Goal: Information Seeking & Learning: Find specific fact

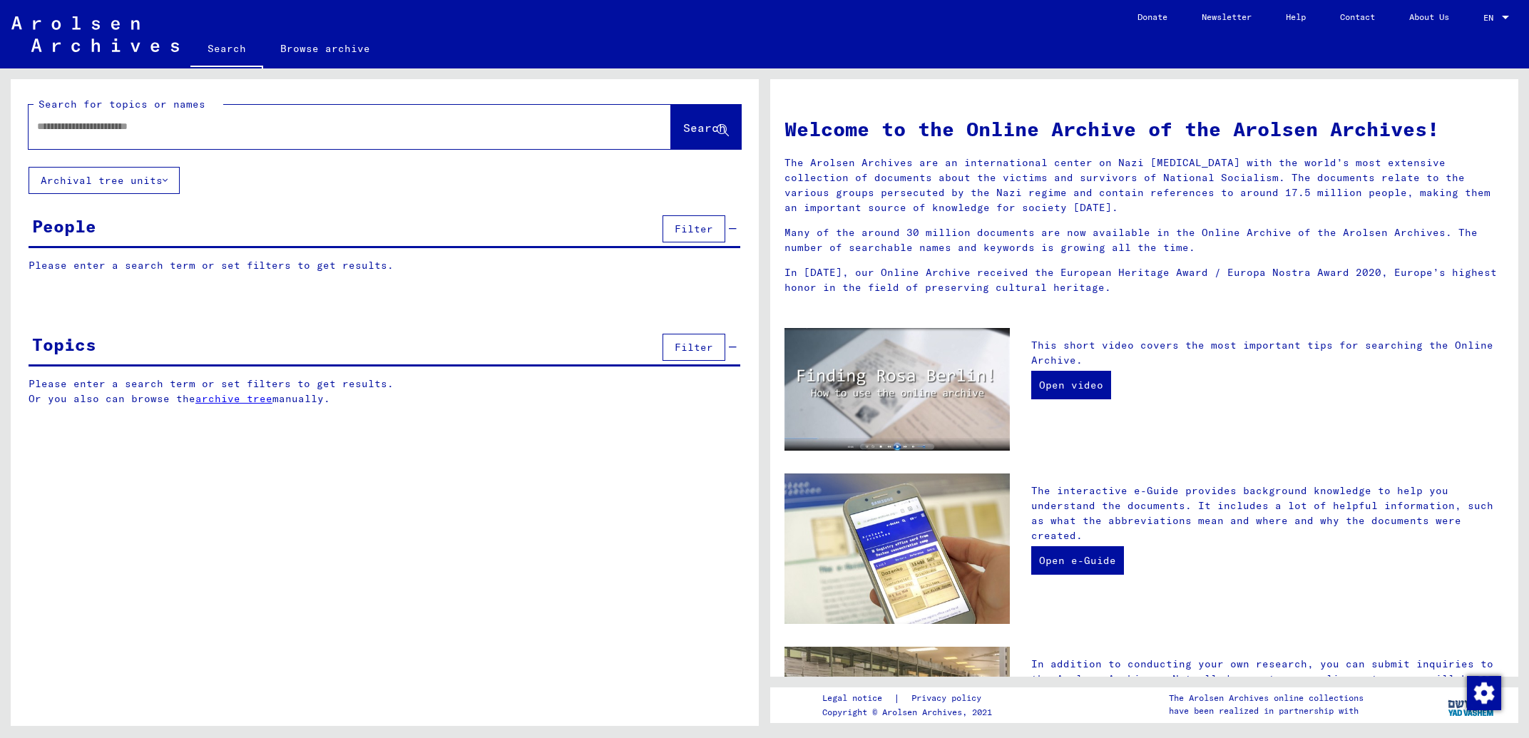
click at [190, 128] on input "text" at bounding box center [332, 126] width 591 height 15
type input "**********"
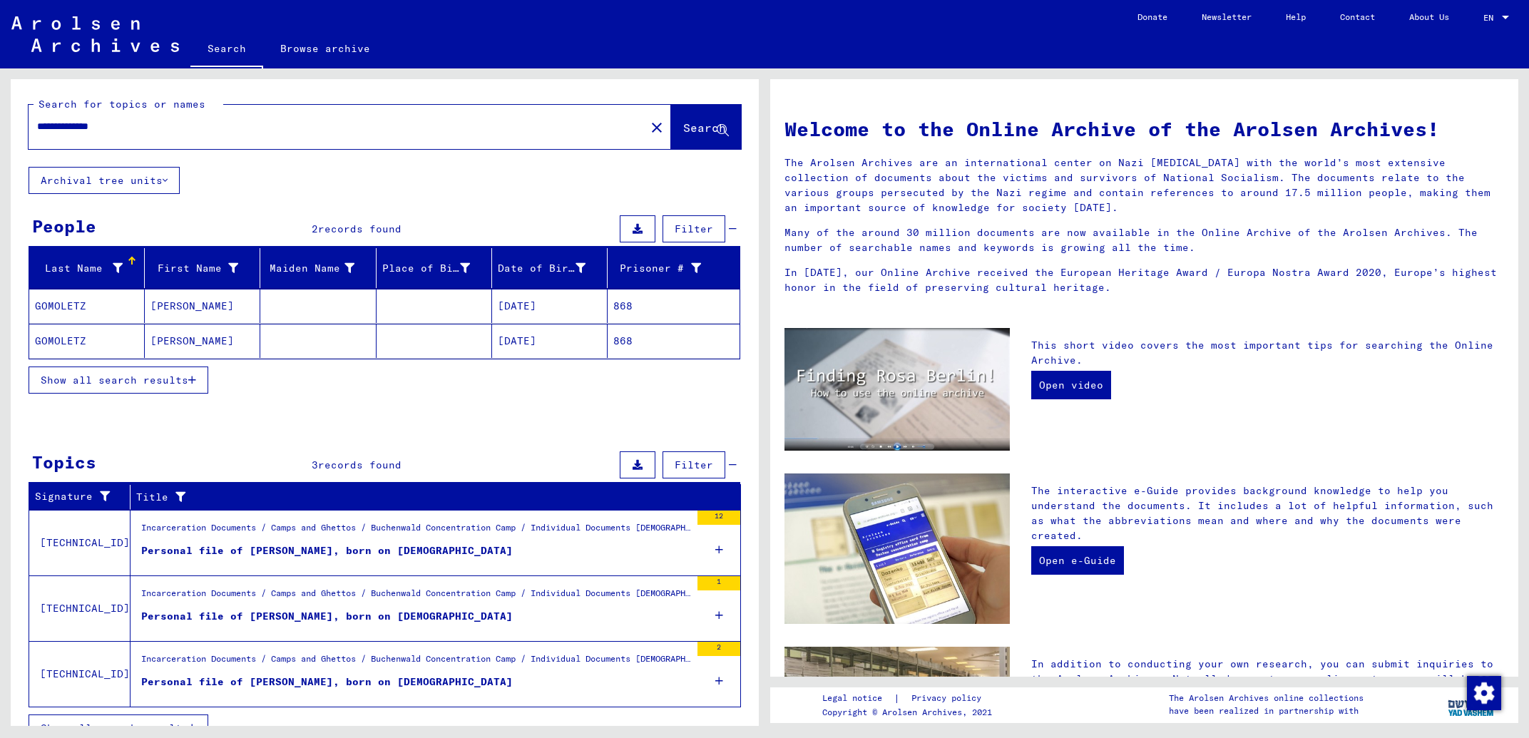
click at [202, 349] on mat-cell "[PERSON_NAME]" at bounding box center [203, 341] width 116 height 34
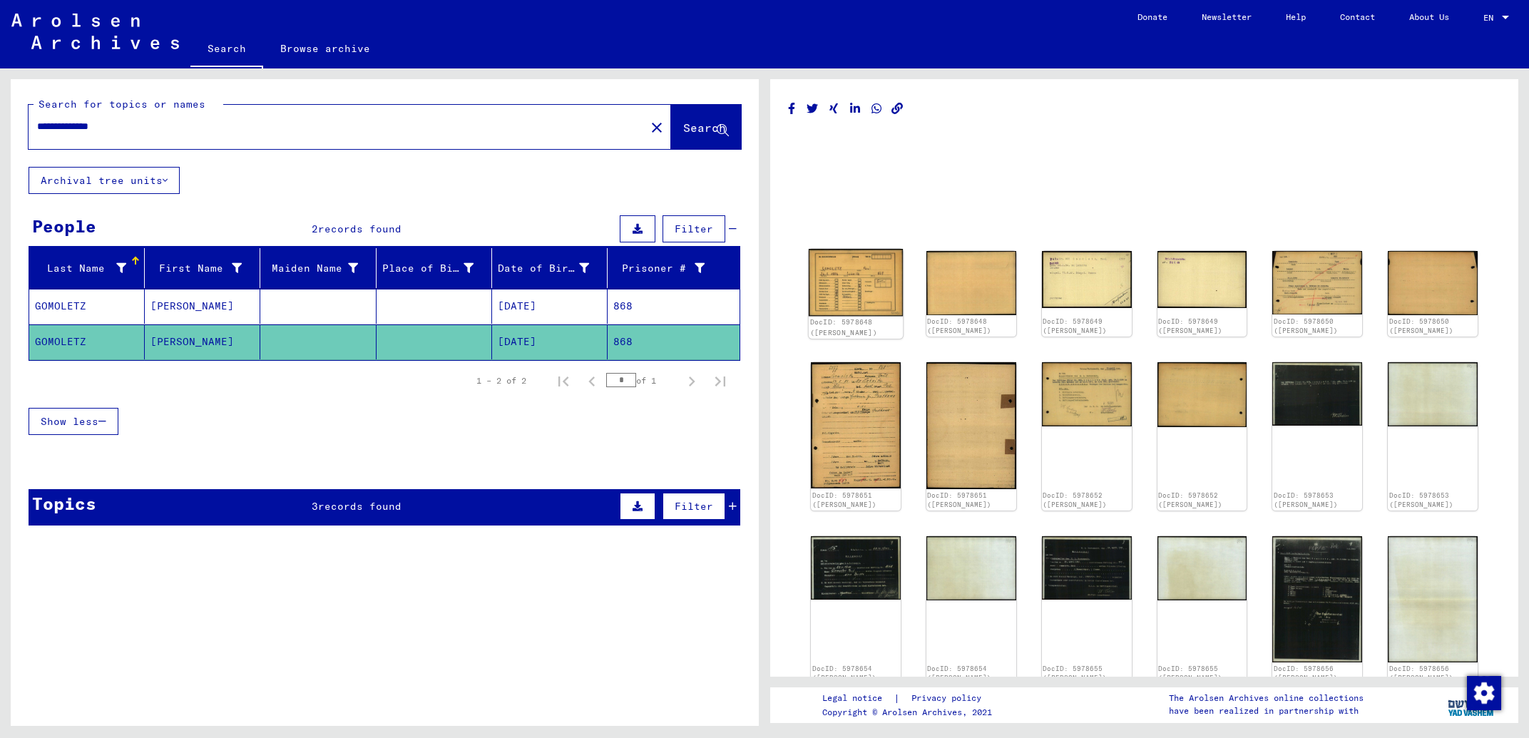
click at [880, 265] on img at bounding box center [856, 282] width 94 height 67
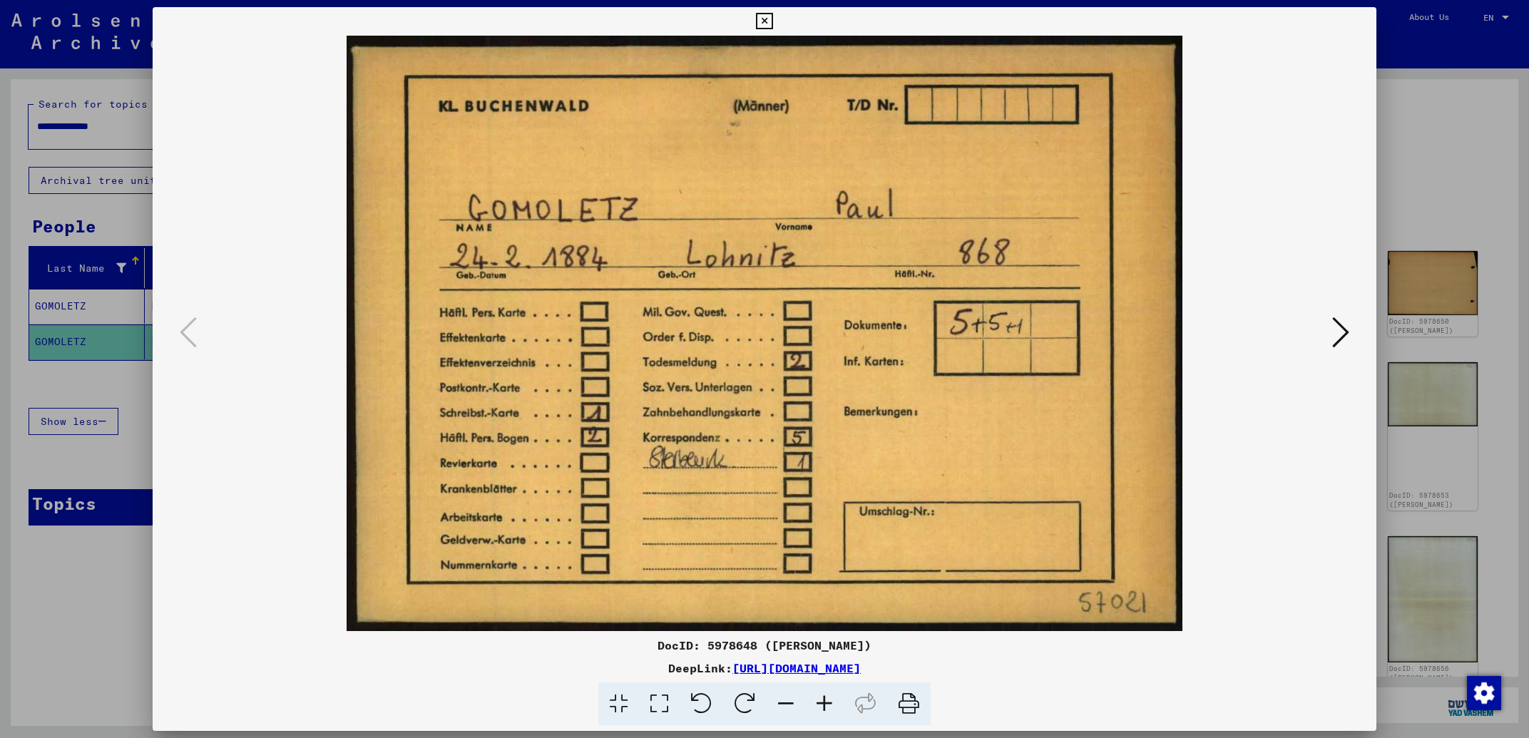
click at [1347, 332] on icon at bounding box center [1340, 332] width 17 height 34
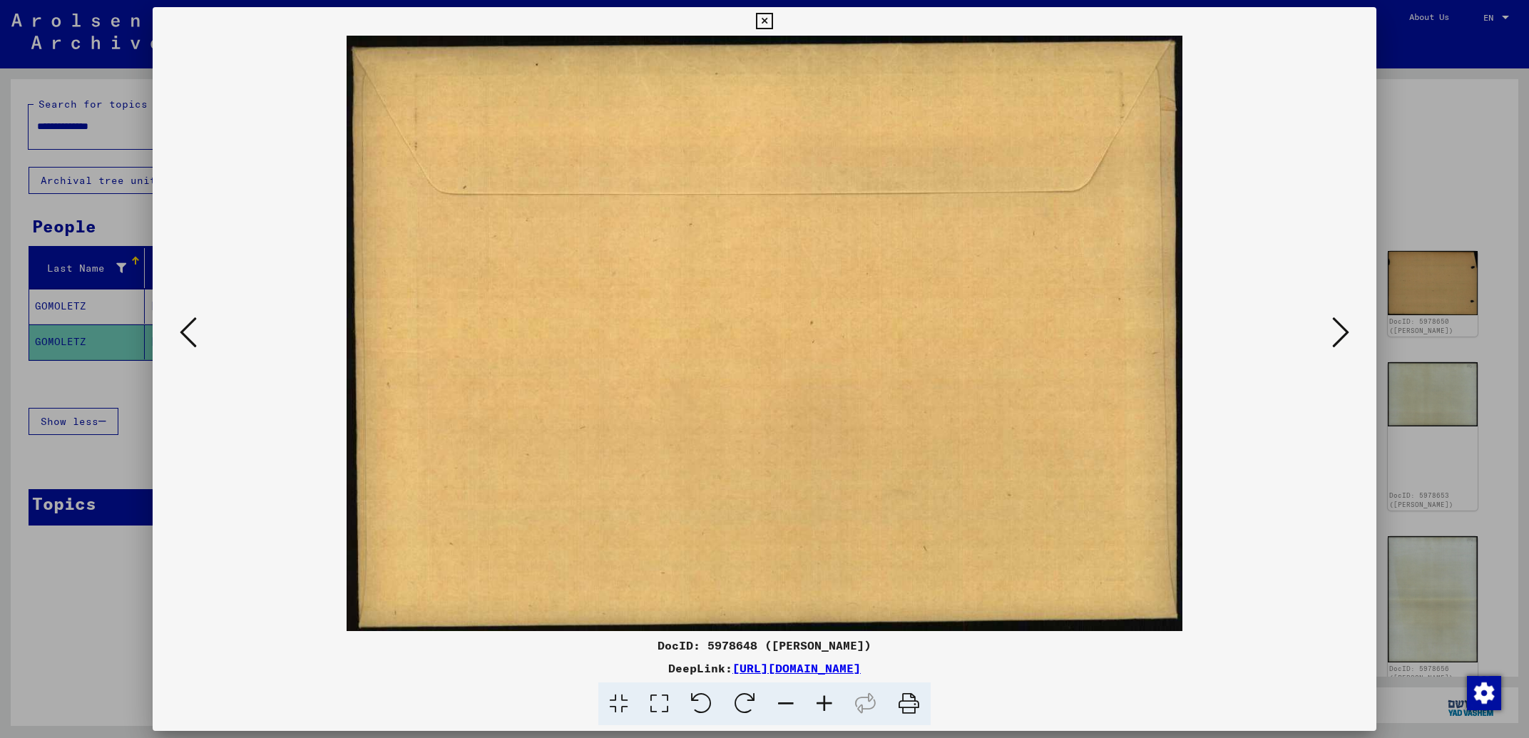
click at [1347, 332] on icon at bounding box center [1340, 332] width 17 height 34
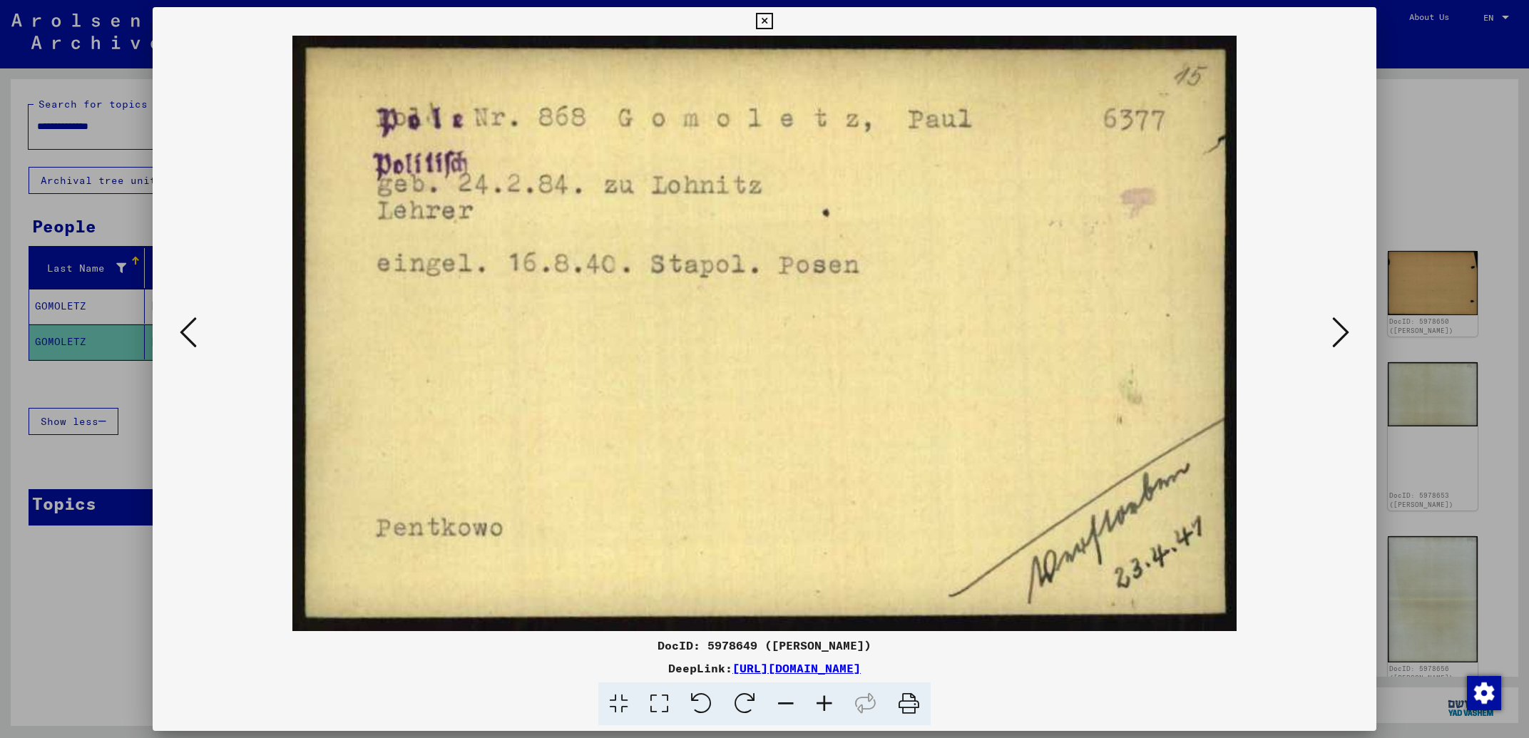
click at [1347, 332] on icon at bounding box center [1340, 332] width 17 height 34
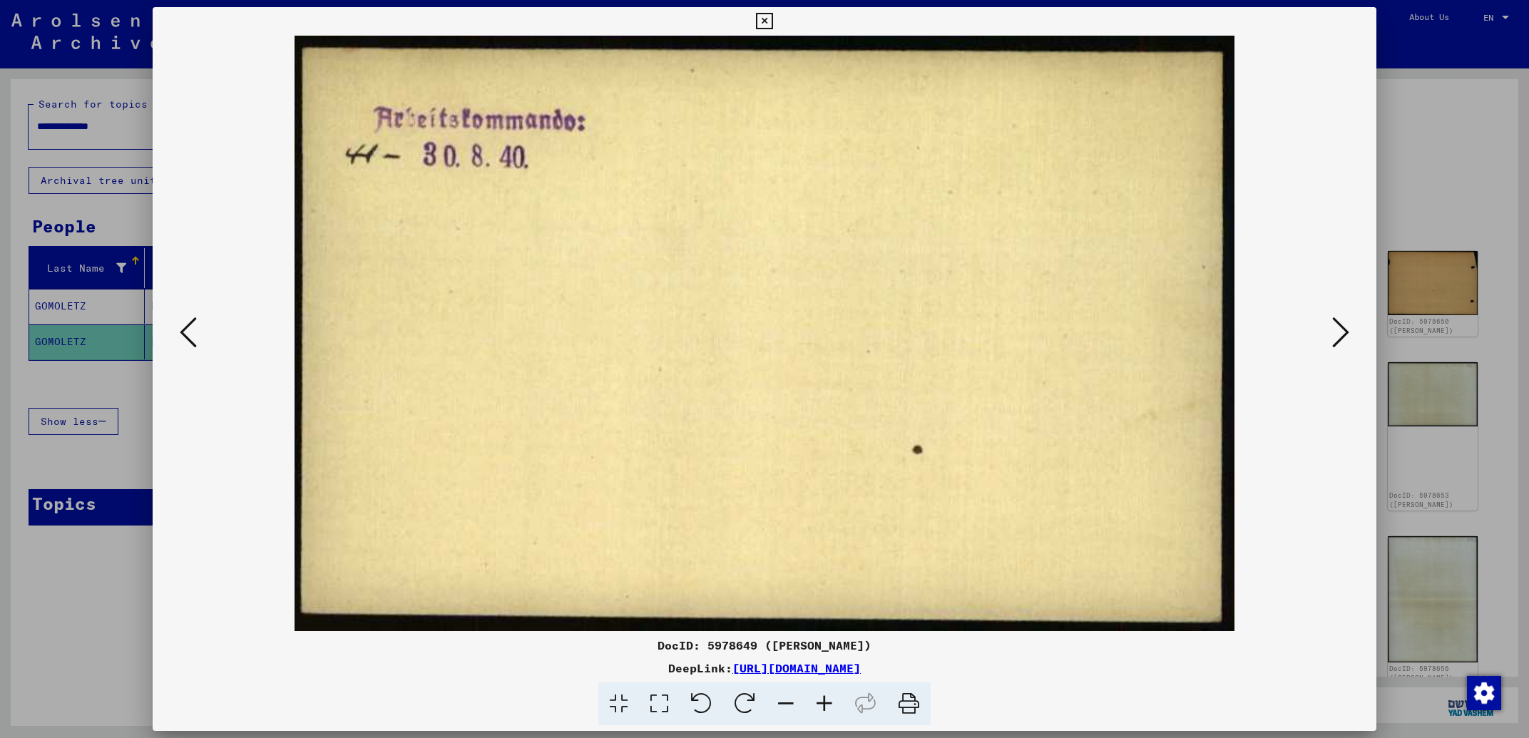
click at [1347, 332] on icon at bounding box center [1340, 332] width 17 height 34
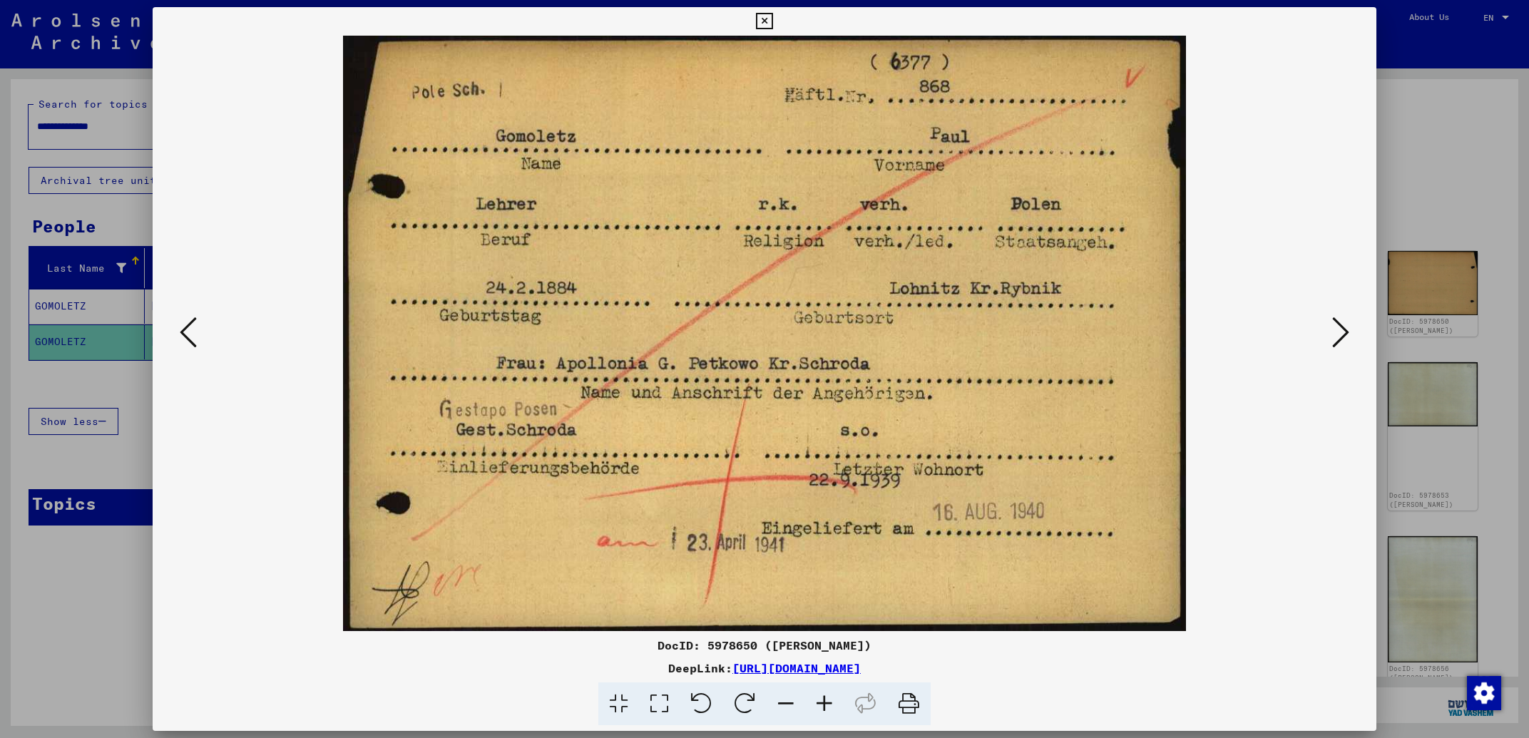
click at [1347, 332] on icon at bounding box center [1340, 332] width 17 height 34
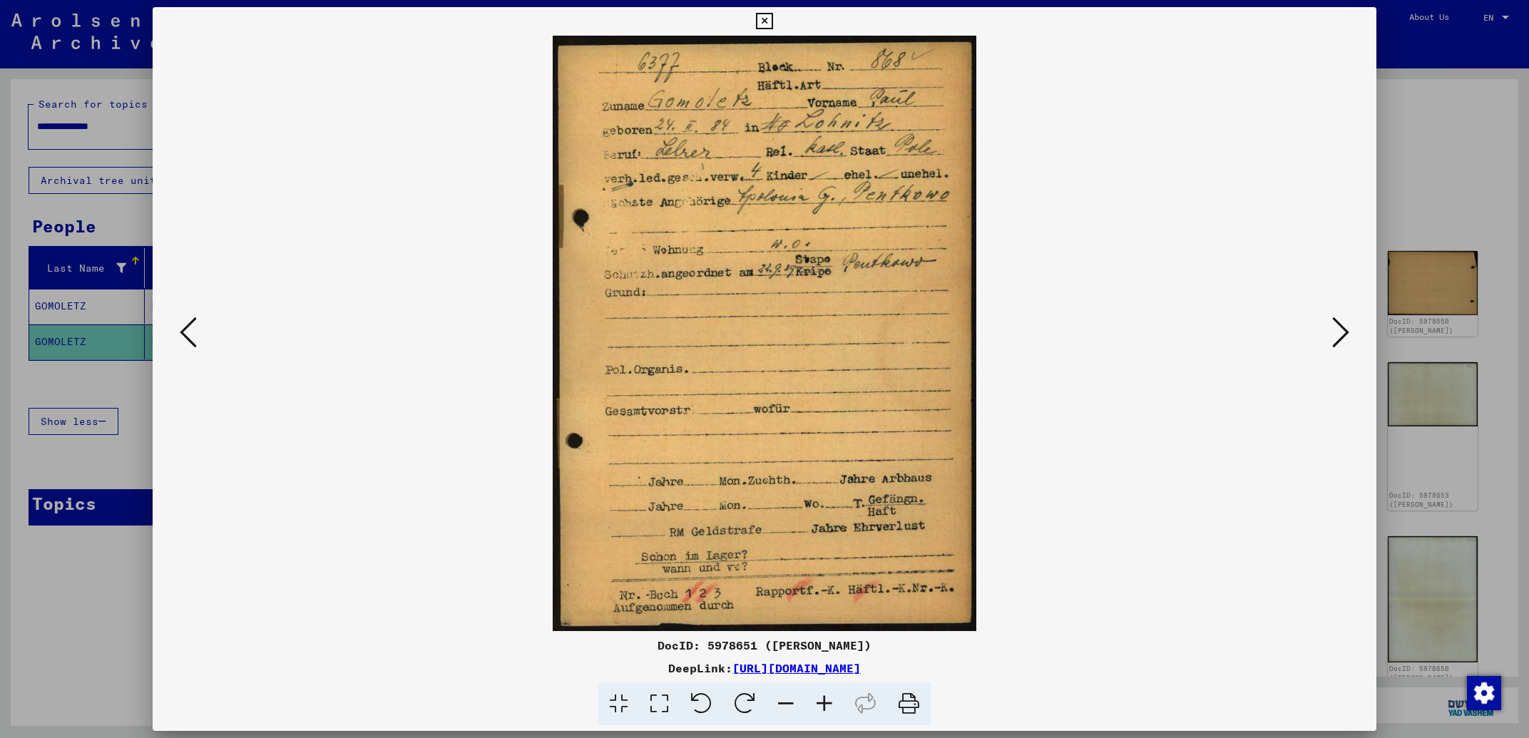
click at [1347, 332] on icon at bounding box center [1340, 332] width 17 height 34
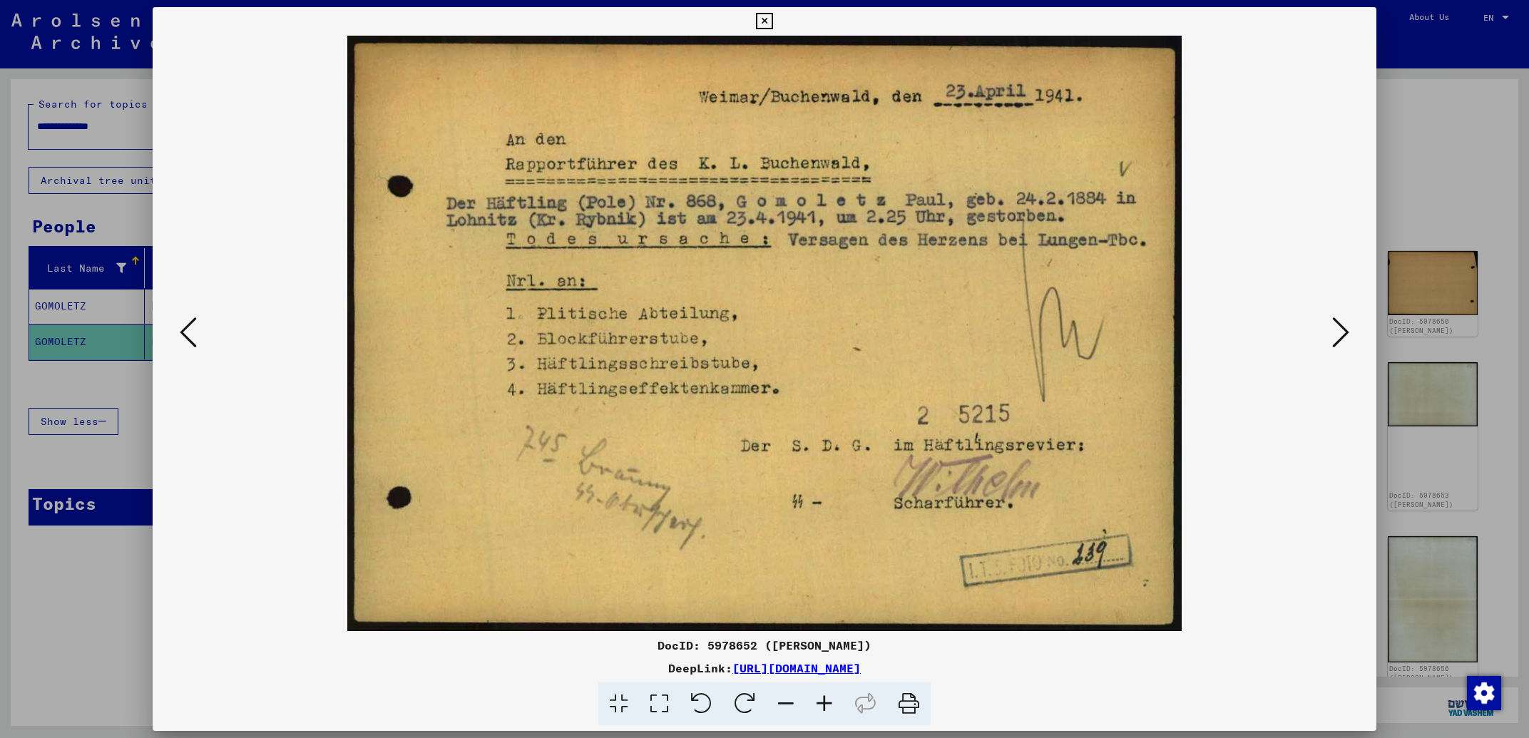
click at [1347, 332] on icon at bounding box center [1340, 332] width 17 height 34
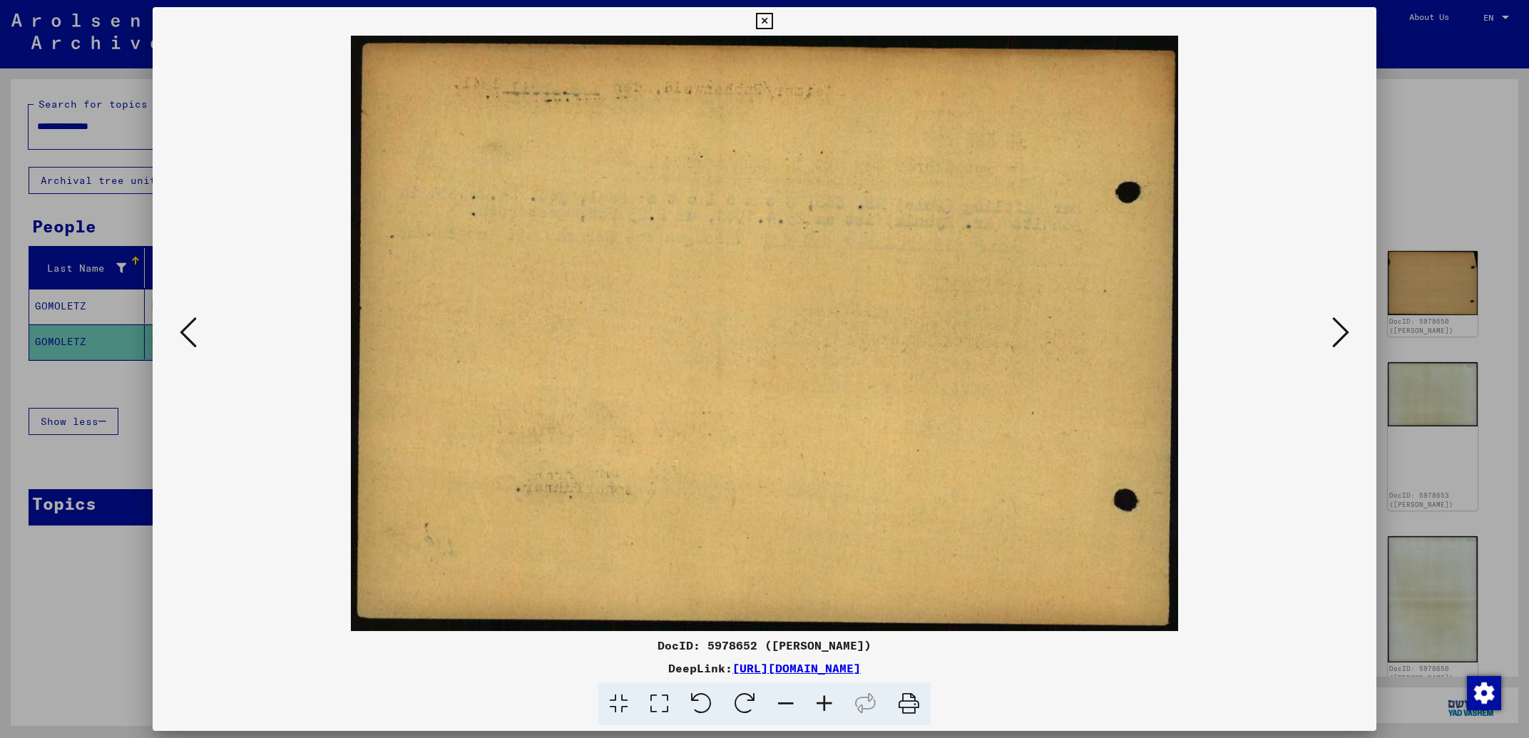
click at [1347, 332] on icon at bounding box center [1340, 332] width 17 height 34
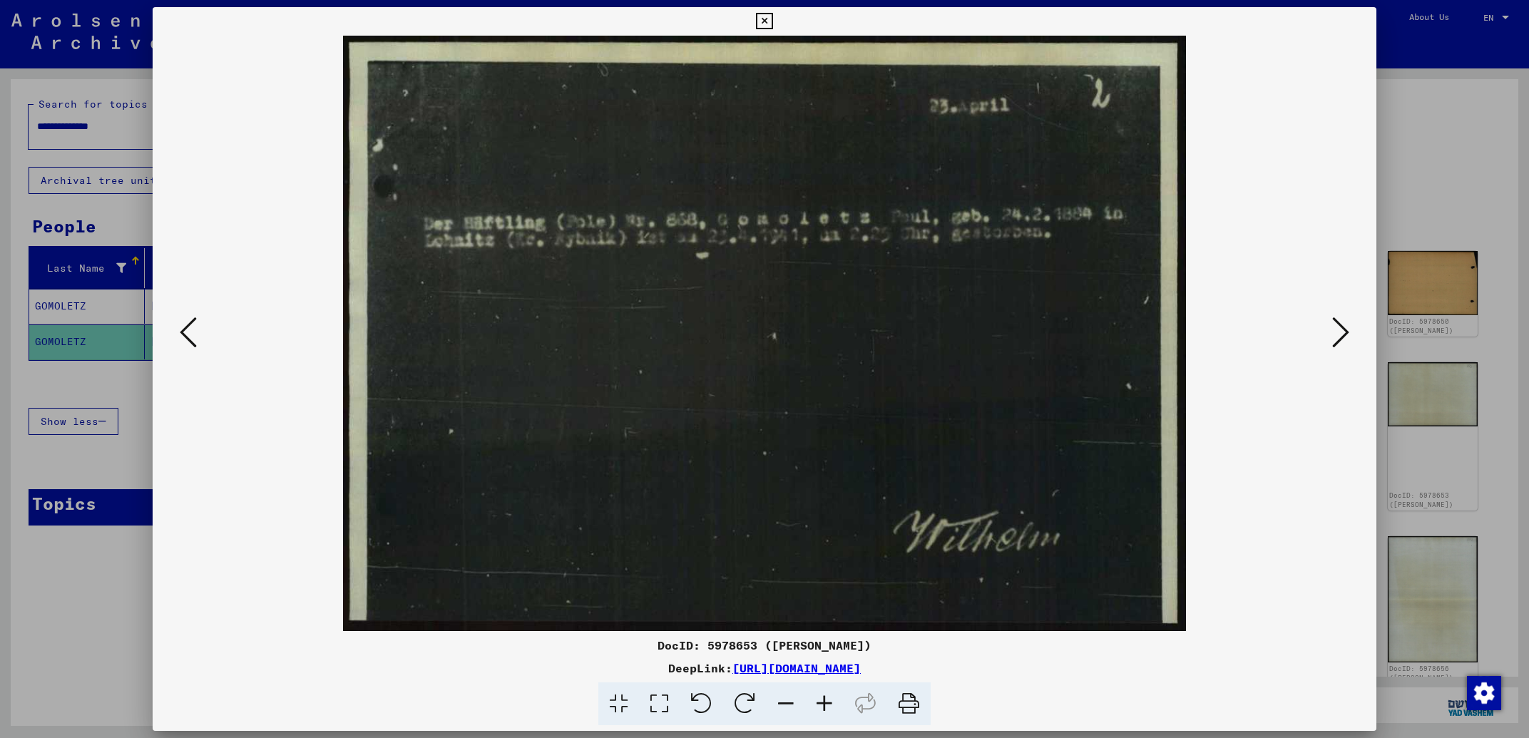
click at [1344, 334] on icon at bounding box center [1340, 332] width 17 height 34
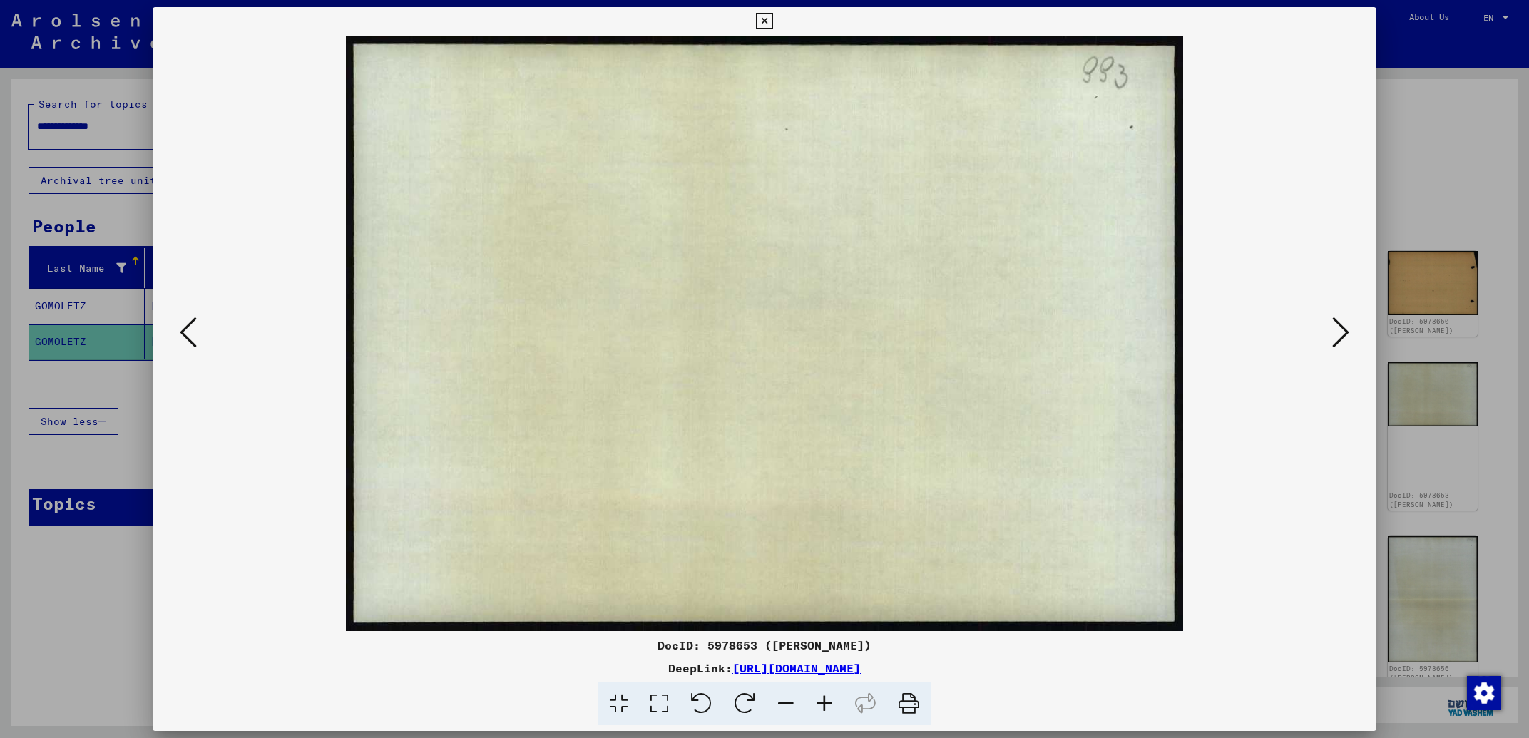
click at [1344, 334] on icon at bounding box center [1340, 332] width 17 height 34
